Goal: Task Accomplishment & Management: Complete application form

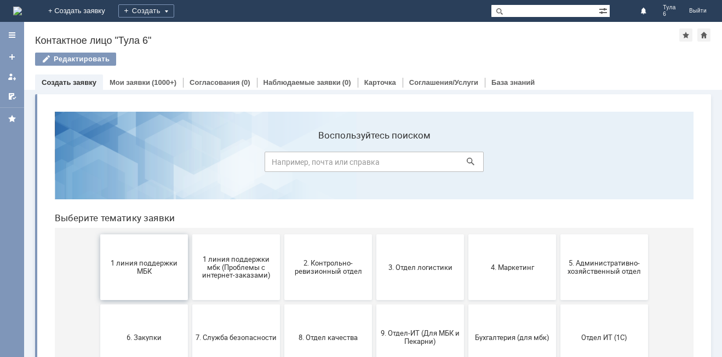
click at [133, 277] on button "1 линия поддержки МБК" at bounding box center [144, 267] width 88 height 66
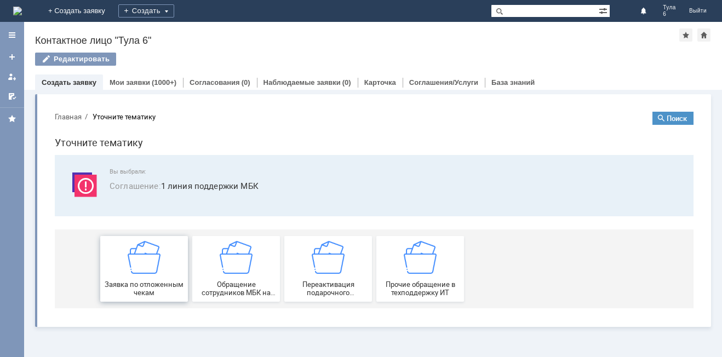
click at [139, 262] on img at bounding box center [144, 257] width 33 height 33
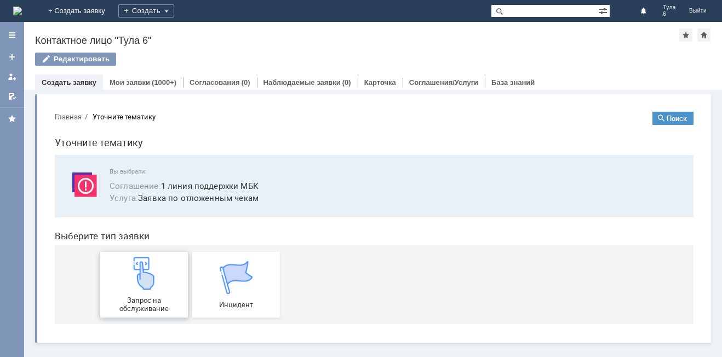
click at [140, 266] on img at bounding box center [144, 273] width 33 height 33
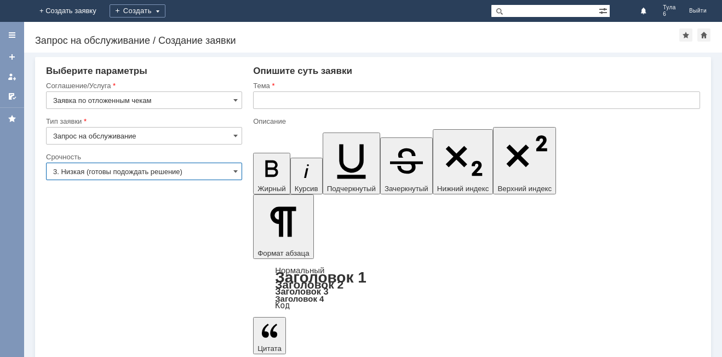
click at [79, 168] on input "3. Низкая (готовы подождать решение)" at bounding box center [144, 172] width 196 height 18
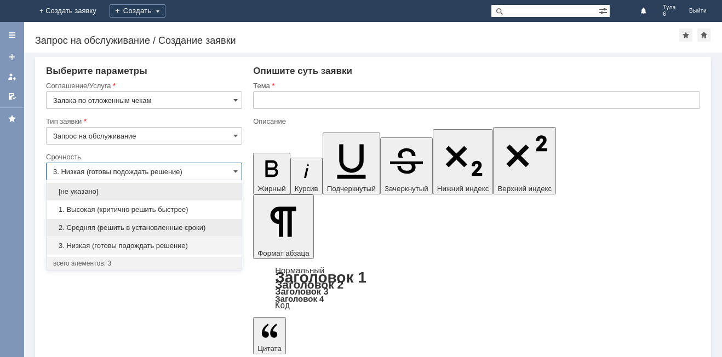
click at [89, 222] on div "2. Средняя (решить в установленные сроки)" at bounding box center [144, 228] width 195 height 18
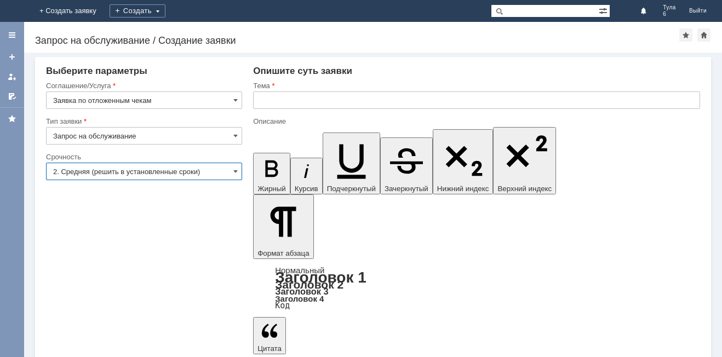
type input "2. Средняя (решить в установленные сроки)"
click at [264, 98] on input "text" at bounding box center [476, 100] width 447 height 18
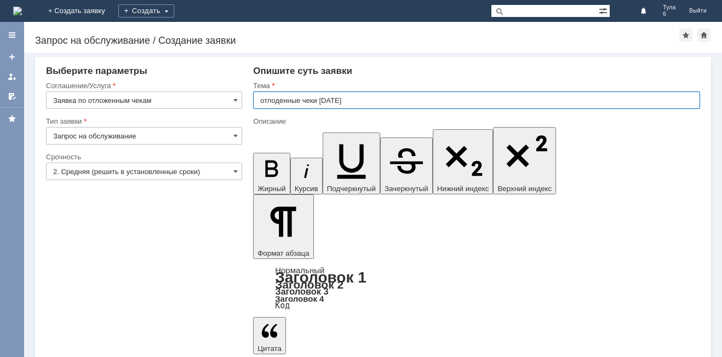
type input "отлоденные чеки 20.09.2025"
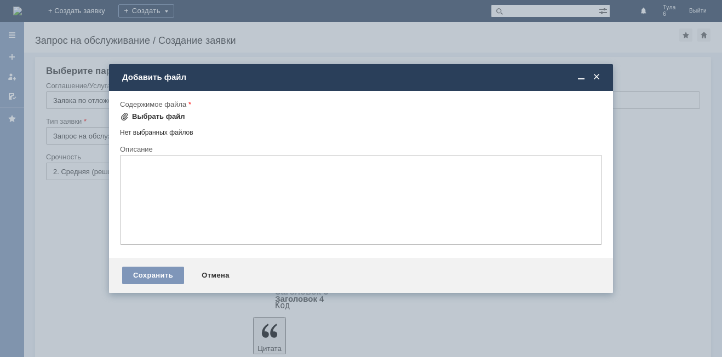
click at [124, 116] on span at bounding box center [124, 116] width 9 height 9
click at [123, 113] on span at bounding box center [124, 116] width 9 height 9
click at [597, 76] on span at bounding box center [596, 77] width 11 height 10
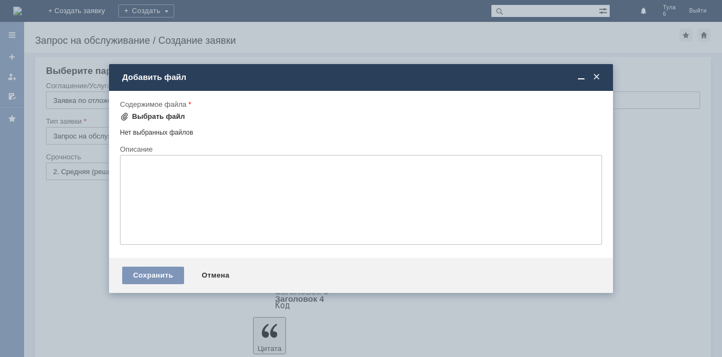
click at [126, 115] on span at bounding box center [124, 116] width 9 height 9
click at [597, 76] on span at bounding box center [596, 77] width 11 height 10
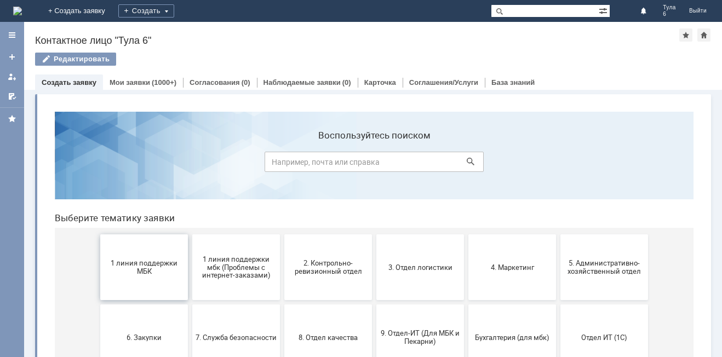
click at [134, 260] on span "1 линия поддержки МБК" at bounding box center [144, 267] width 81 height 16
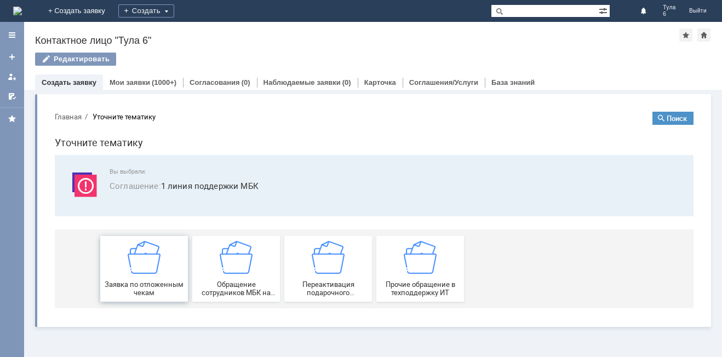
click at [136, 260] on img at bounding box center [144, 257] width 33 height 33
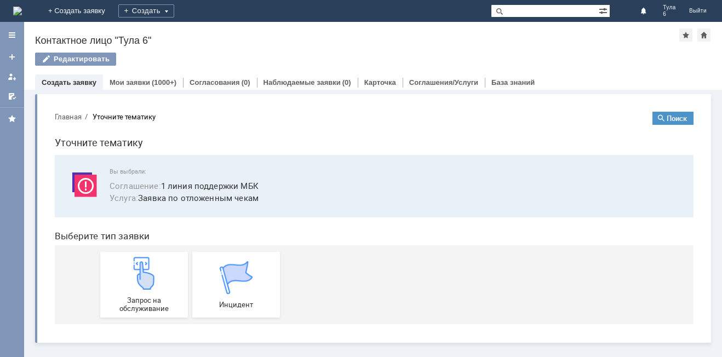
click at [136, 260] on img at bounding box center [144, 273] width 33 height 33
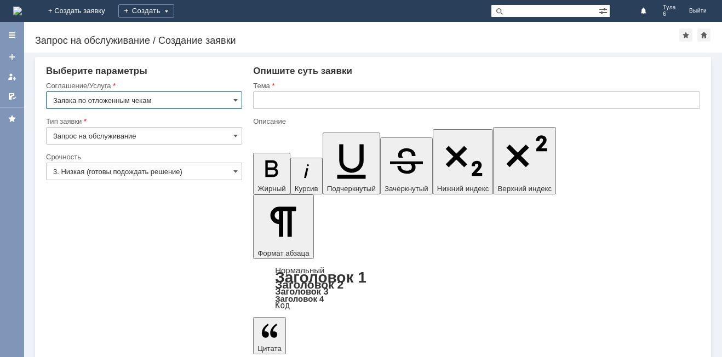
click at [97, 168] on input "3. Низкая (готовы подождать решение)" at bounding box center [144, 172] width 196 height 18
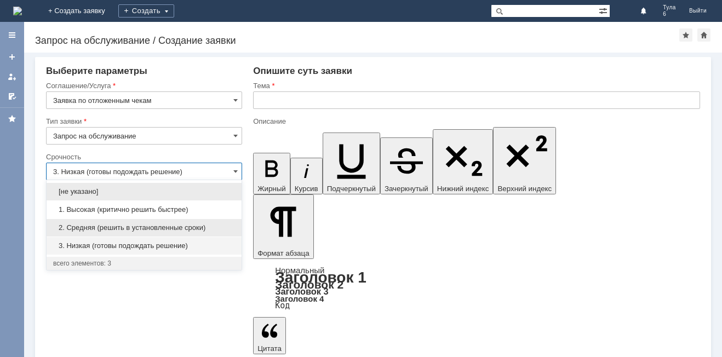
click at [89, 228] on span "2. Средняя (решить в установленные сроки)" at bounding box center [144, 228] width 182 height 9
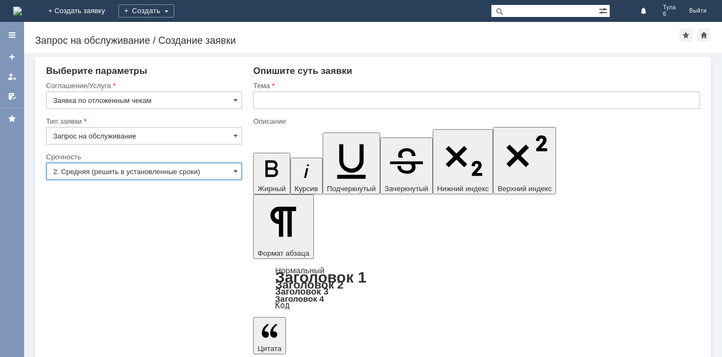
type input "2. Средняя (решить в установленные сроки)"
click at [261, 99] on input "text" at bounding box center [476, 100] width 447 height 18
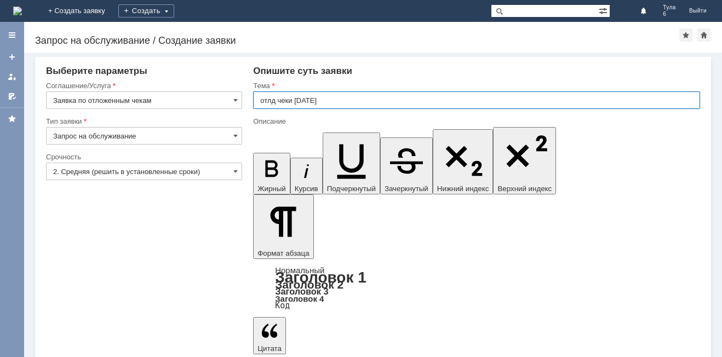
type input "отлд чеки 20.05.2025"
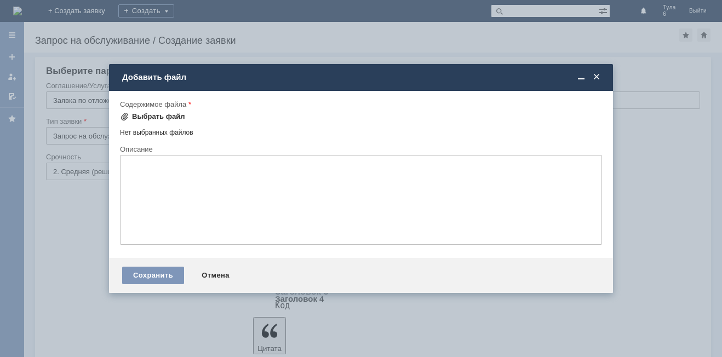
click at [123, 112] on div "Выбрать файл" at bounding box center [152, 116] width 65 height 13
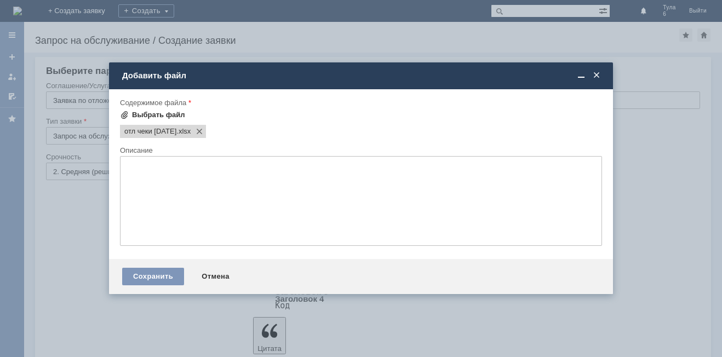
click at [125, 111] on span at bounding box center [124, 115] width 9 height 9
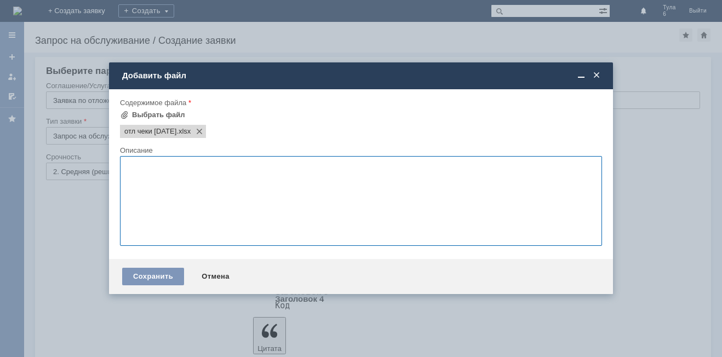
click at [136, 174] on textarea at bounding box center [361, 201] width 482 height 90
type textarea "отл чеки"
click at [146, 276] on div "Сохранить" at bounding box center [153, 277] width 62 height 18
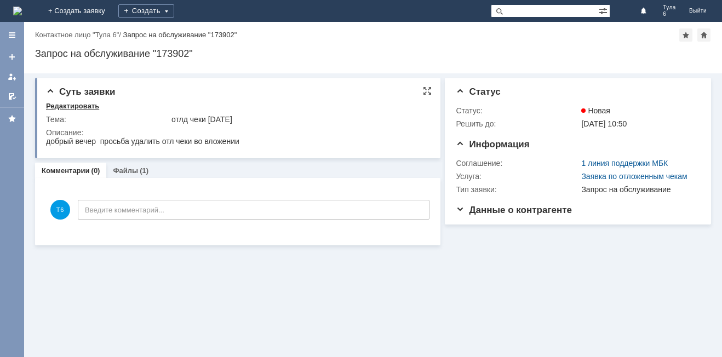
click at [85, 106] on div "Редактировать" at bounding box center [72, 106] width 53 height 9
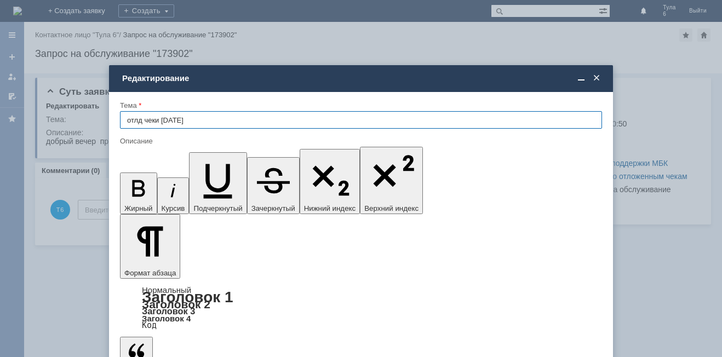
click at [179, 117] on input "отлд чеки 20.05.2025" at bounding box center [361, 120] width 482 height 18
type input "отлд чеки 20.09.2025"
